Goal: Task Accomplishment & Management: Manage account settings

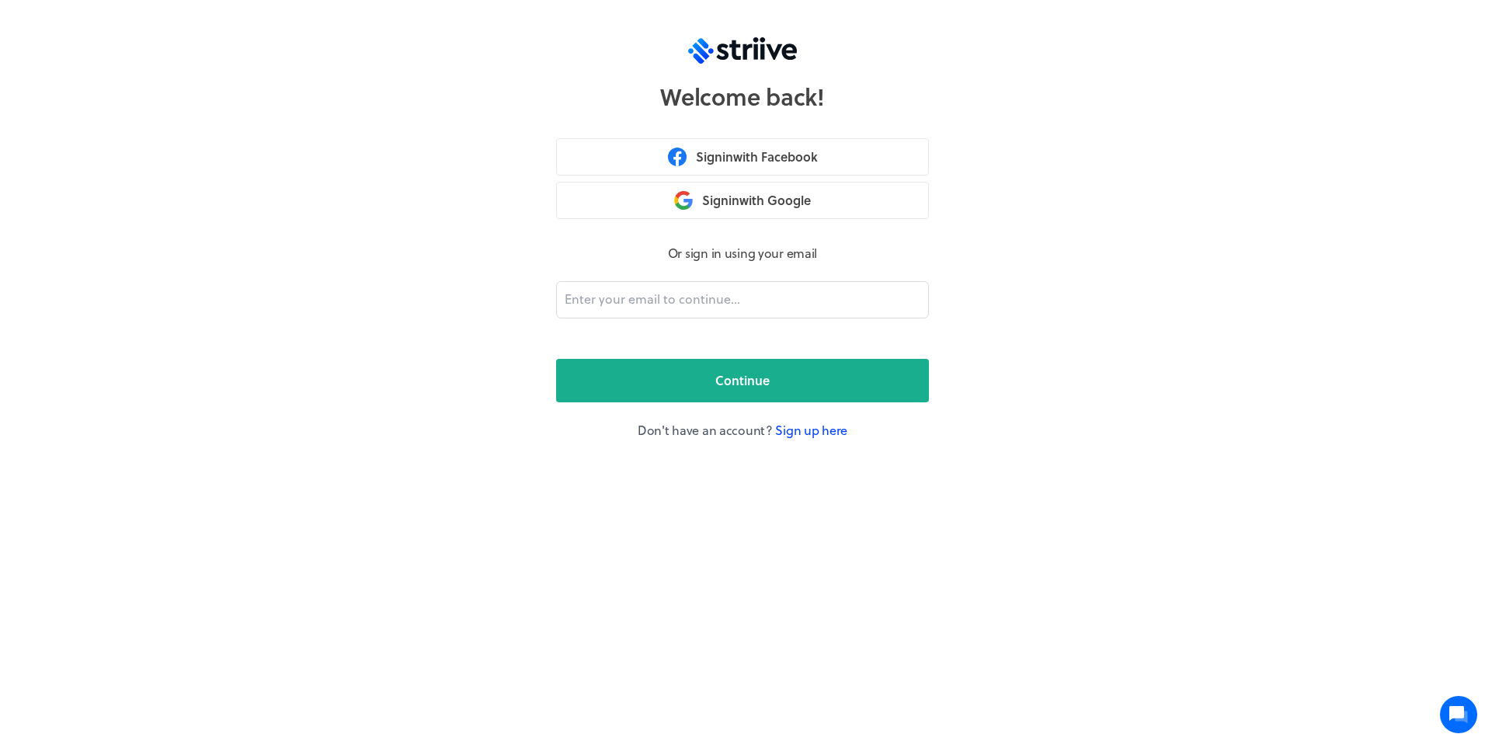
click at [815, 428] on link "Sign up here" at bounding box center [811, 430] width 72 height 18
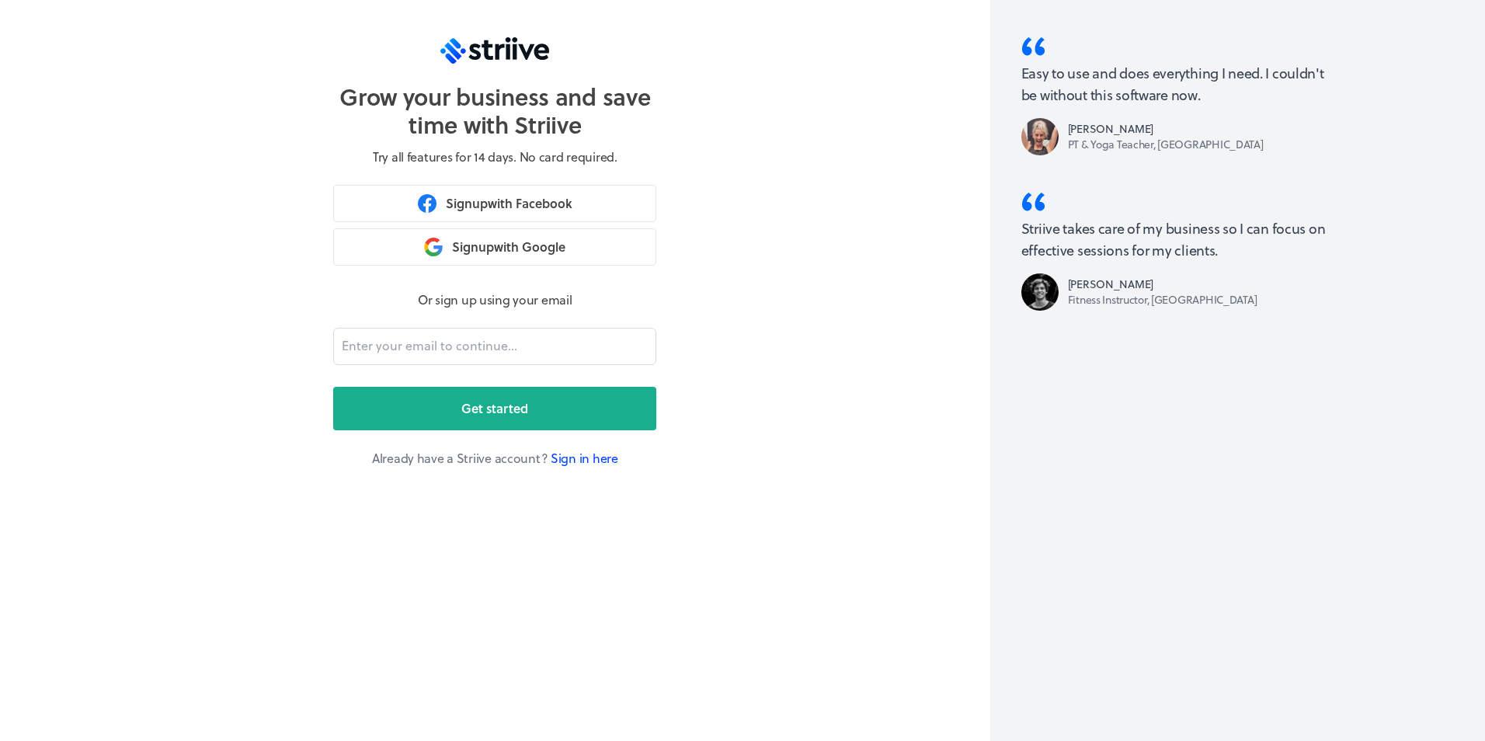
click at [562, 458] on link "Sign in here" at bounding box center [585, 458] width 68 height 18
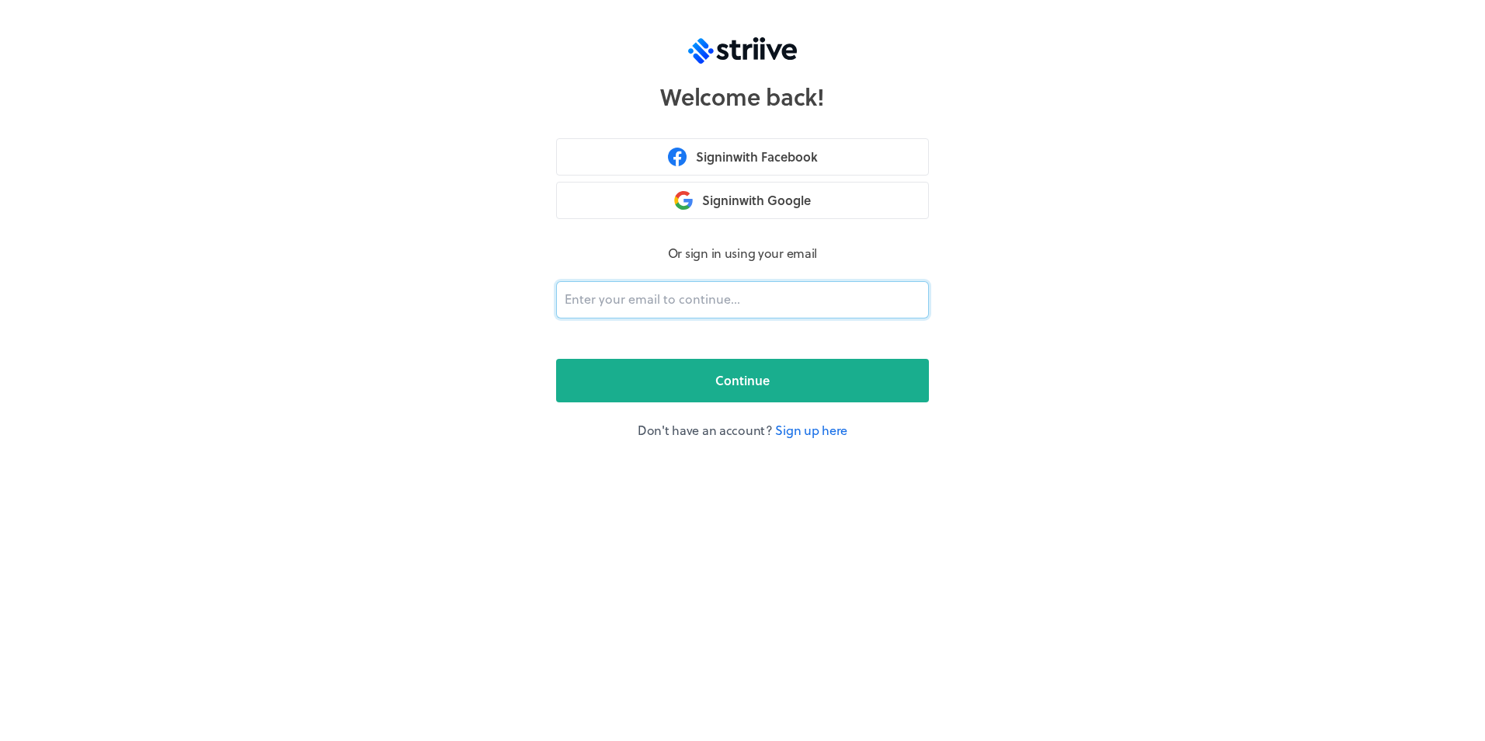
click at [672, 300] on input "email" at bounding box center [742, 299] width 373 height 37
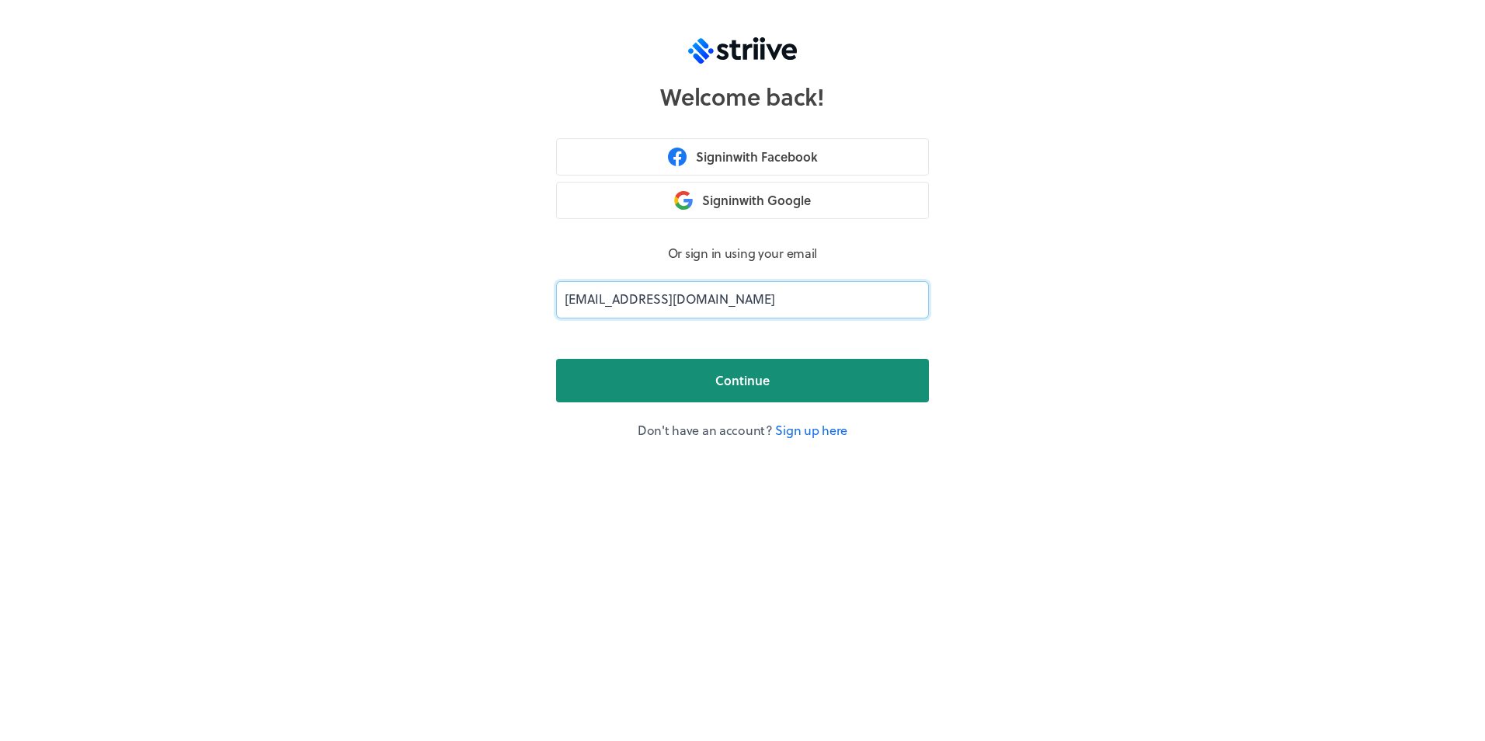
type input "[EMAIL_ADDRESS][DOMAIN_NAME]"
click at [740, 384] on span "Continue" at bounding box center [742, 380] width 54 height 19
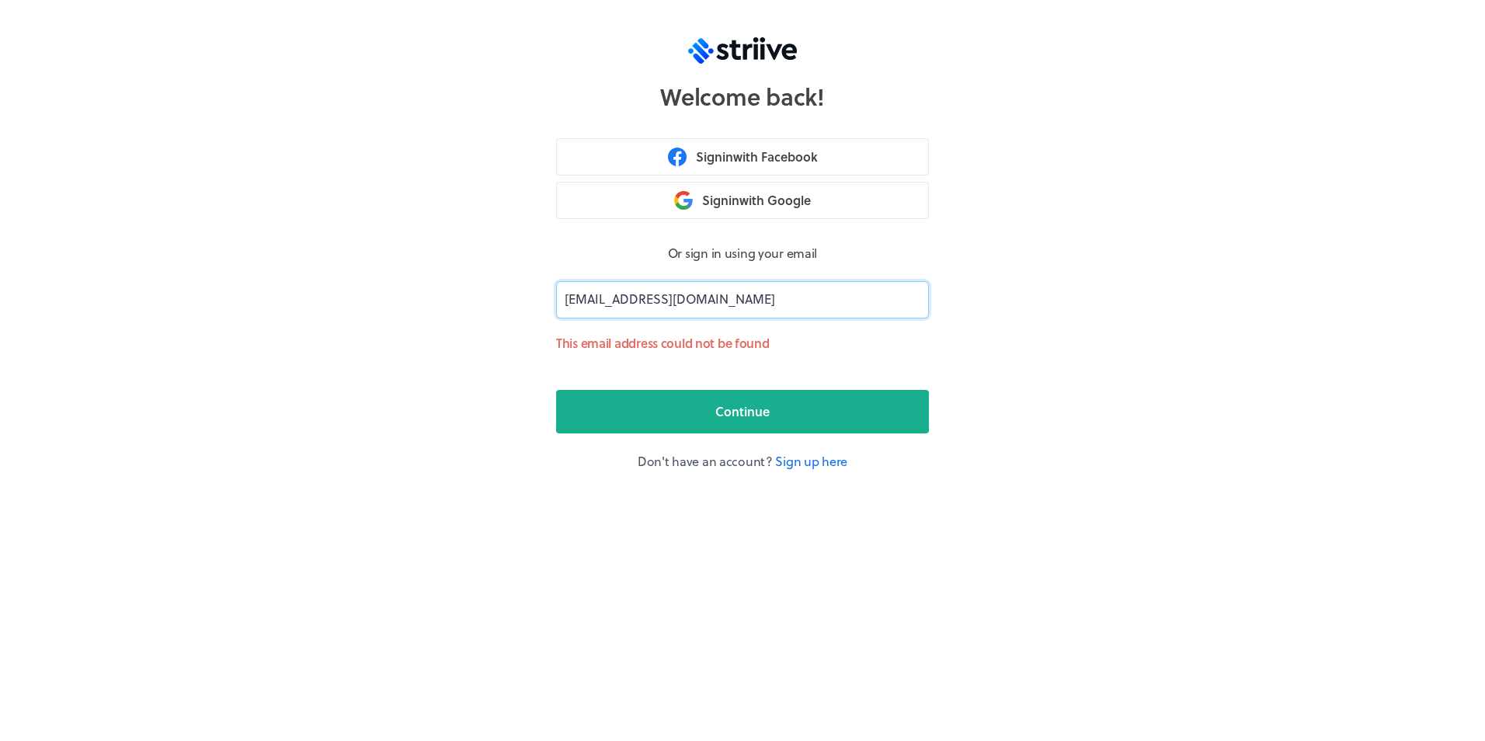
click at [586, 296] on input "[EMAIL_ADDRESS][DOMAIN_NAME]" at bounding box center [742, 299] width 373 height 37
click at [574, 297] on input "[EMAIL_ADDRESS][DOMAIN_NAME]" at bounding box center [742, 299] width 373 height 37
click at [1147, 127] on div "Welcome back! Sign in with Facebook Sign in with Google Or sign in using your e…" at bounding box center [742, 370] width 1485 height 741
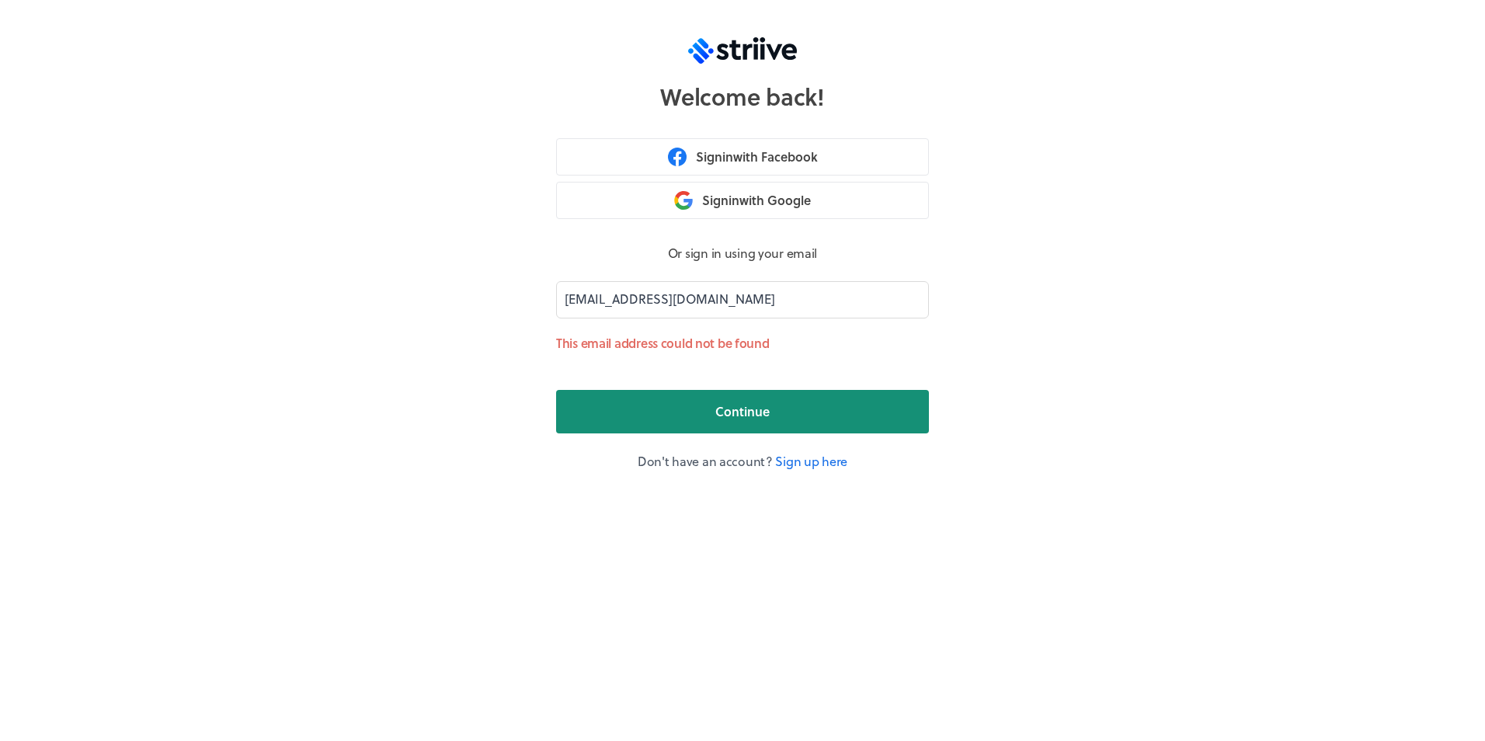
click at [878, 404] on button "Continue" at bounding box center [742, 412] width 373 height 44
click at [750, 405] on span "Continue" at bounding box center [742, 411] width 54 height 19
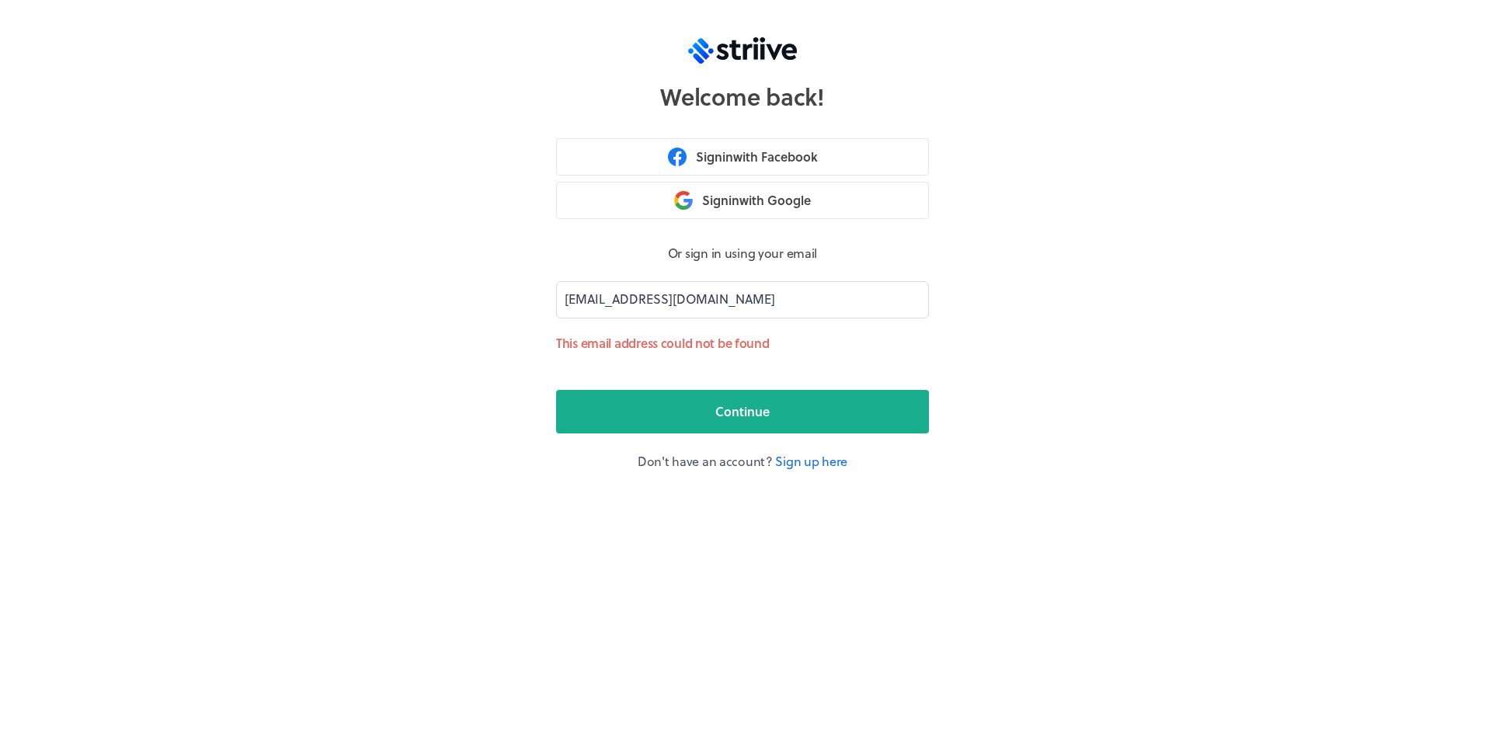
click at [763, 50] on img at bounding box center [742, 50] width 109 height 26
